Goal: Navigation & Orientation: Find specific page/section

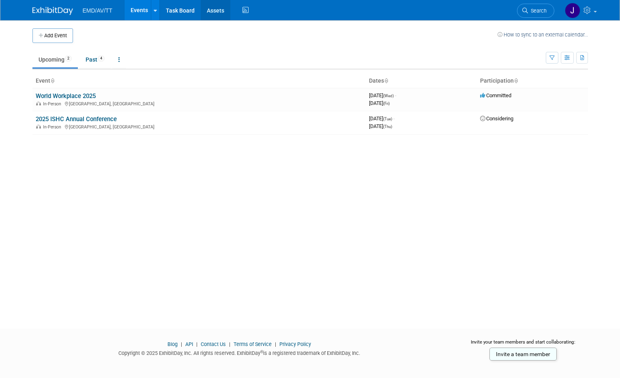
click at [211, 10] on link "Assets" at bounding box center [216, 10] width 30 height 20
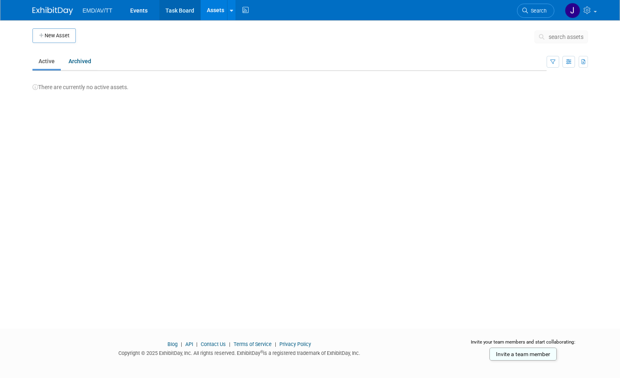
click at [173, 9] on link "Task Board" at bounding box center [179, 10] width 41 height 20
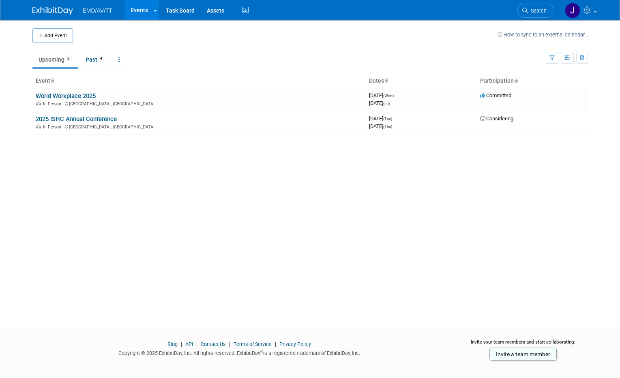
click at [72, 62] on link "Upcoming 2" at bounding box center [54, 59] width 45 height 15
click at [85, 58] on link "Past 4" at bounding box center [94, 59] width 31 height 15
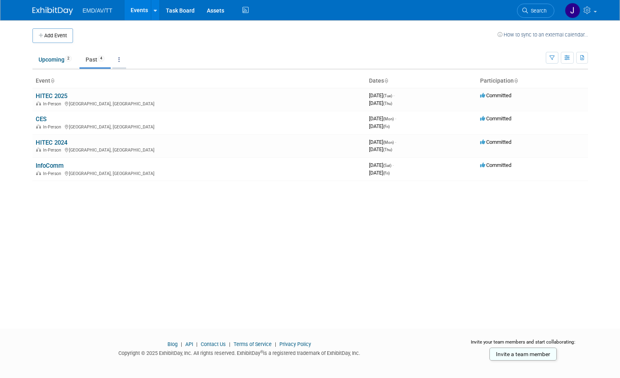
click at [124, 61] on link at bounding box center [119, 59] width 14 height 15
click at [568, 63] on button "button" at bounding box center [567, 58] width 13 height 12
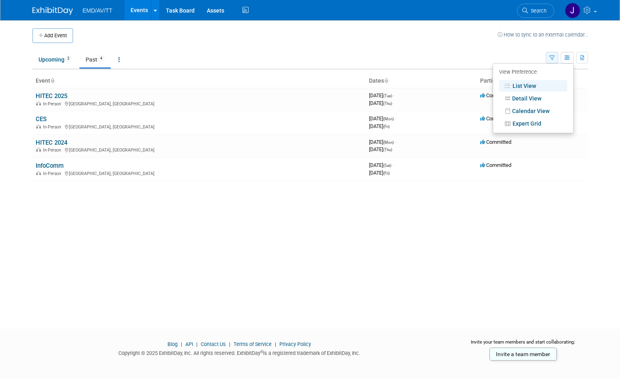
click at [549, 59] on button "button" at bounding box center [552, 58] width 13 height 12
